Goal: Find specific page/section: Find specific page/section

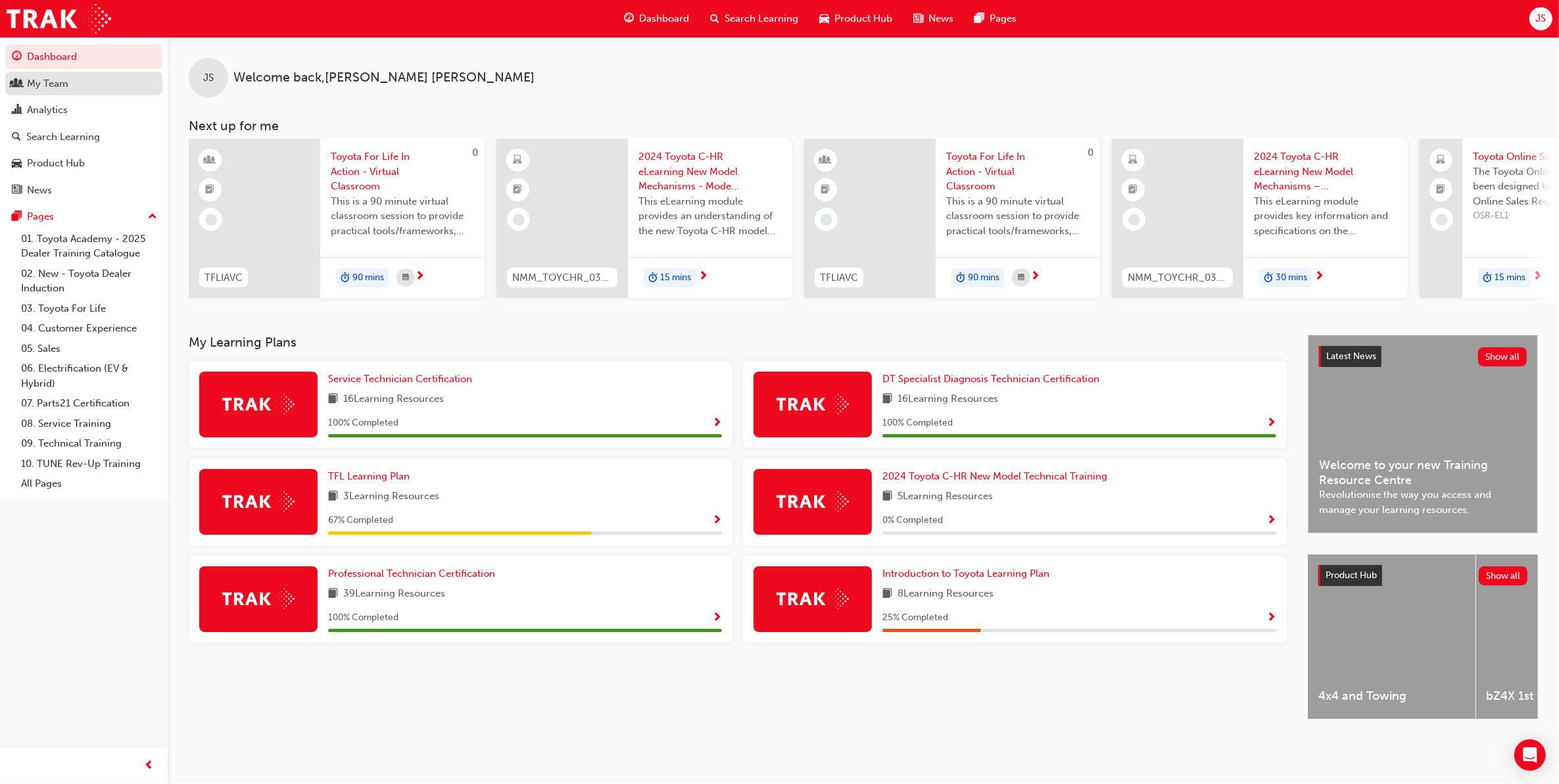
click at [78, 85] on div "My Team" at bounding box center [84, 84] width 144 height 17
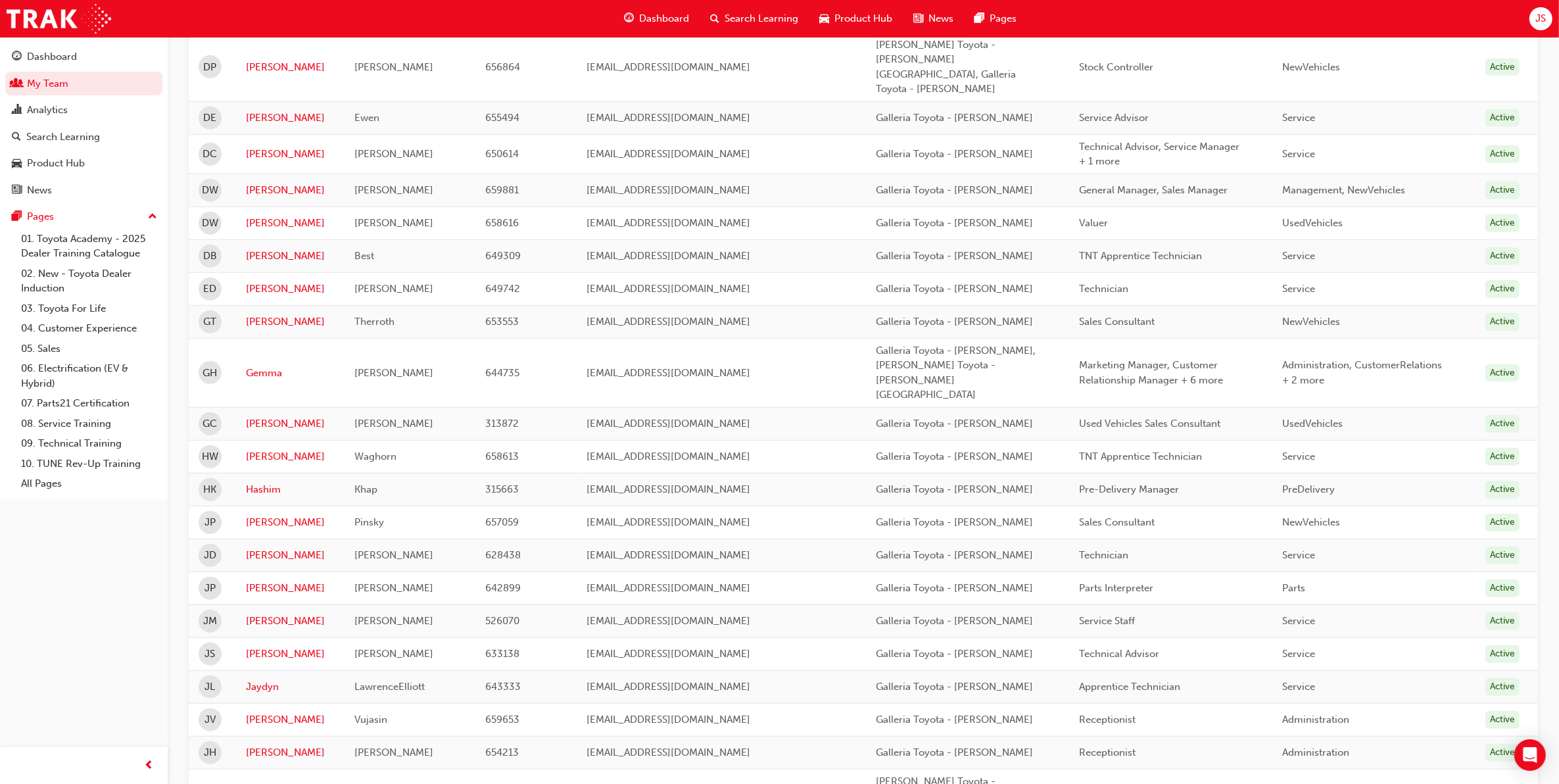
scroll to position [1359, 0]
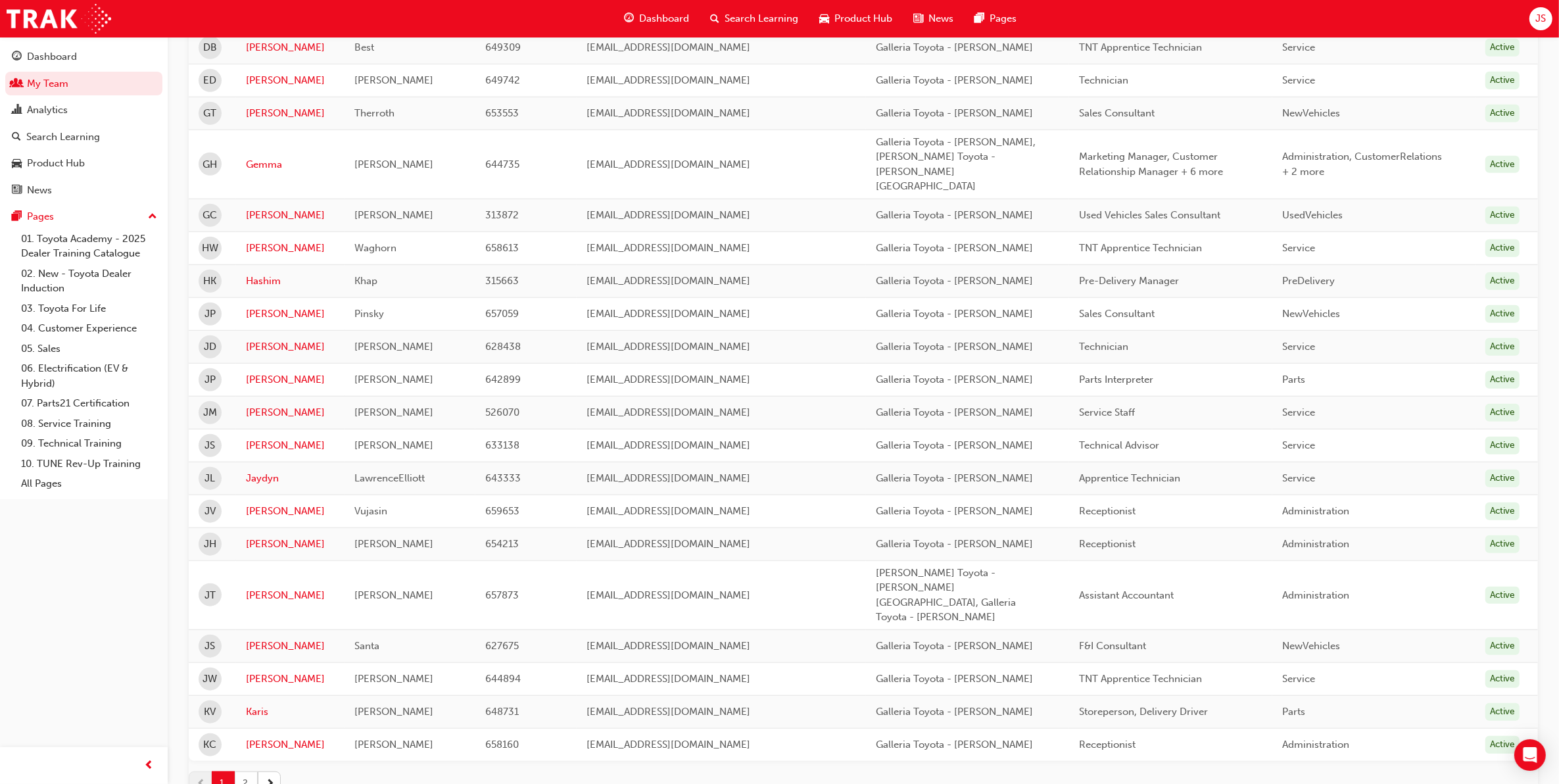
click at [248, 771] on button "2" at bounding box center [246, 782] width 23 height 23
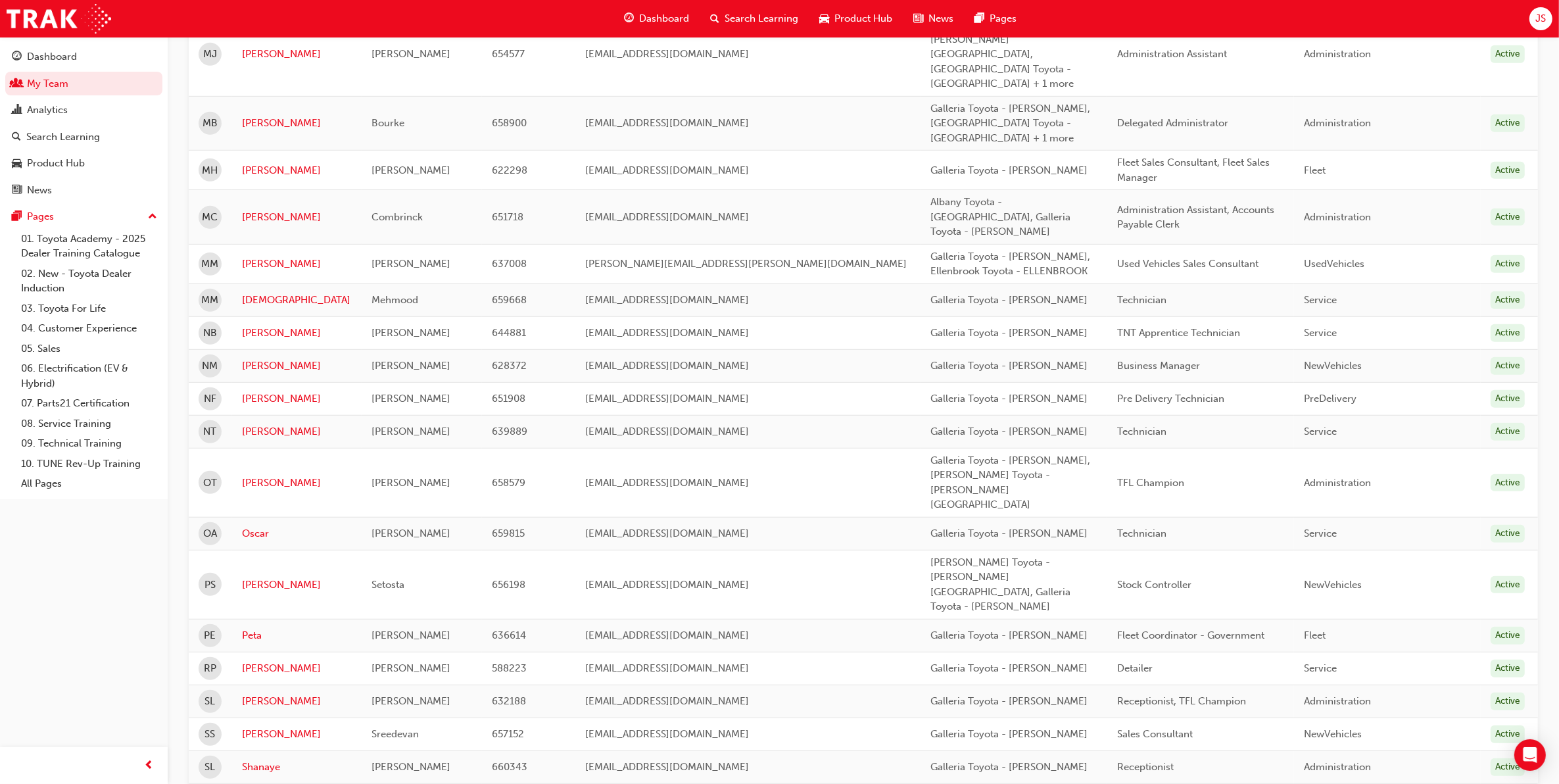
scroll to position [937, 0]
drag, startPoint x: 399, startPoint y: 566, endPoint x: 238, endPoint y: 575, distance: 161.3
click at [238, 781] on tr "SH [PERSON_NAME] 660622 [EMAIL_ADDRESS][DOMAIN_NAME] Galleria Toyota - [PERSON_…" at bounding box center [863, 798] width 1349 height 33
copy tr "[PERSON_NAME]"
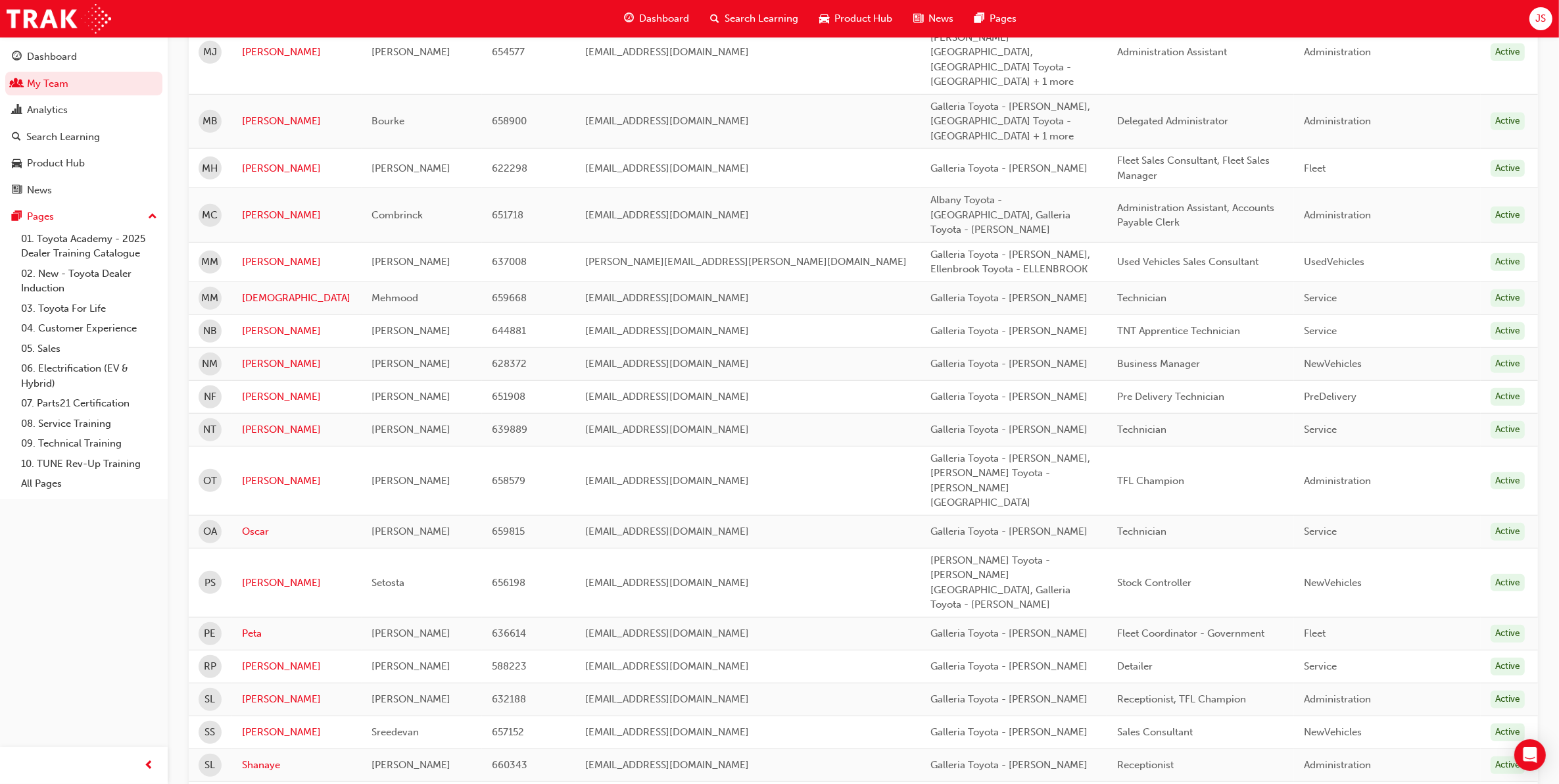
click at [238, 781] on td "Sharjeel" at bounding box center [297, 798] width 131 height 33
drag, startPoint x: 241, startPoint y: 567, endPoint x: 296, endPoint y: 567, distance: 55.0
click at [296, 781] on td "Sharjeel" at bounding box center [297, 798] width 131 height 33
copy link "Sharjeel"
drag, startPoint x: 398, startPoint y: 554, endPoint x: 395, endPoint y: 561, distance: 7.6
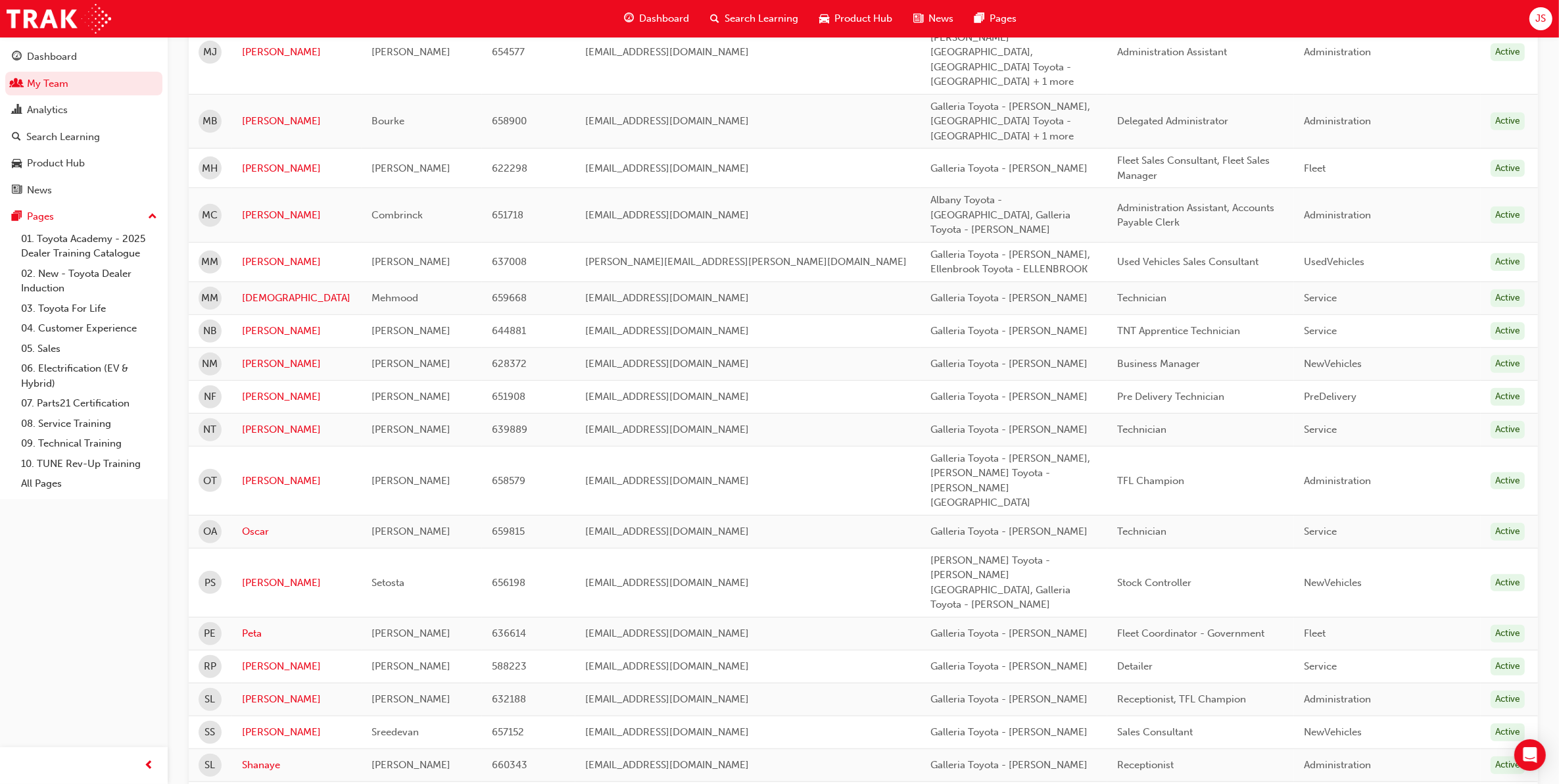
click at [398, 781] on td "Haider" at bounding box center [421, 798] width 120 height 33
drag, startPoint x: 389, startPoint y: 570, endPoint x: 355, endPoint y: 570, distance: 34.0
click at [371, 783] on div "Haider" at bounding box center [420, 798] width 99 height 15
copy span "Haider"
